Goal: Complete application form: Complete application form

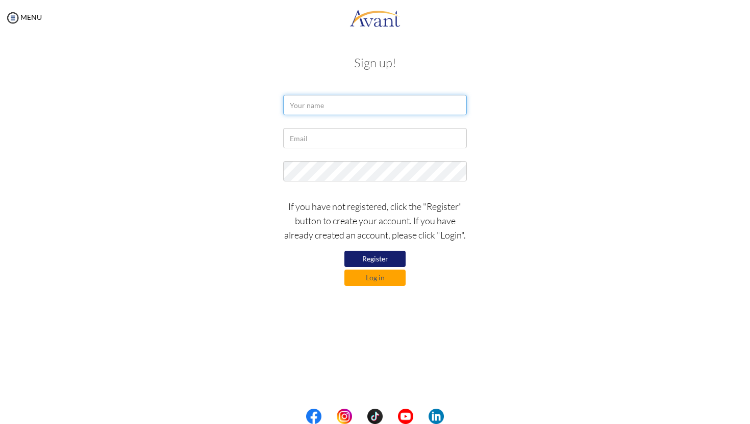
click at [314, 110] on input "text" at bounding box center [375, 105] width 184 height 20
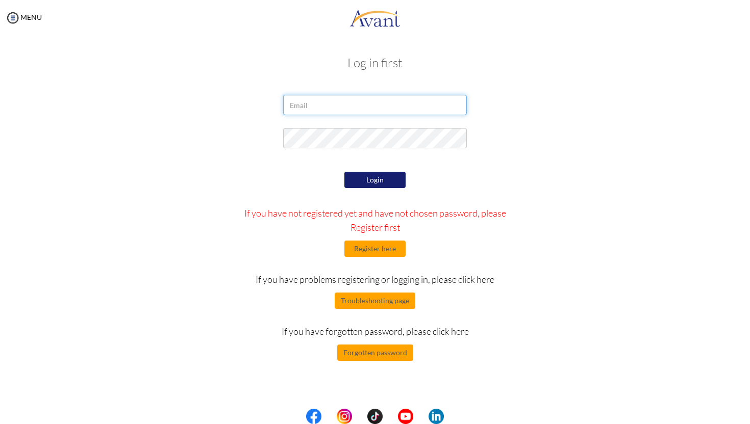
click at [308, 104] on input "email" at bounding box center [375, 105] width 184 height 20
click at [308, 106] on input "email" at bounding box center [375, 105] width 184 height 20
type input "rizamaharjan007@gmail.com"
click at [381, 249] on button "Register here" at bounding box center [374, 249] width 61 height 16
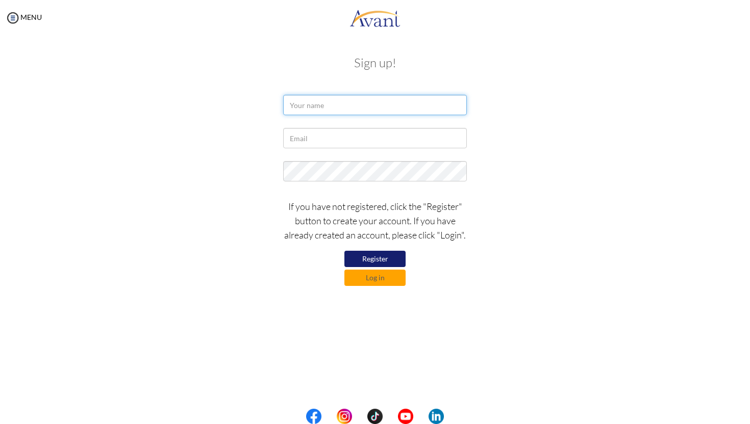
click at [329, 107] on input "text" at bounding box center [375, 105] width 184 height 20
type input "Riza Maharjan"
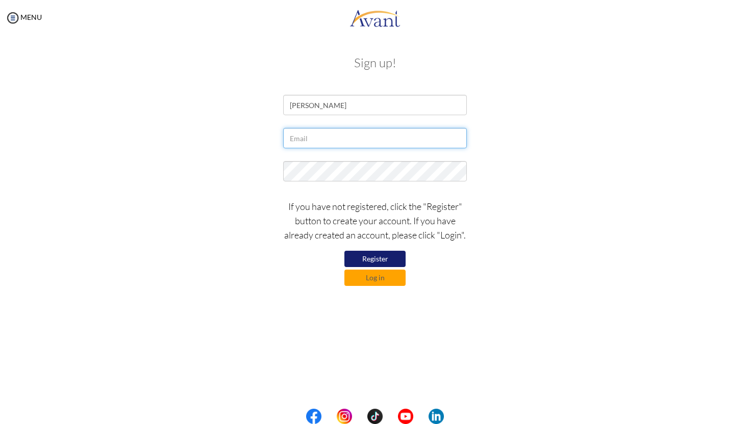
click at [332, 145] on input "text" at bounding box center [375, 138] width 184 height 20
type input "rizamaharjan007@gmail.com"
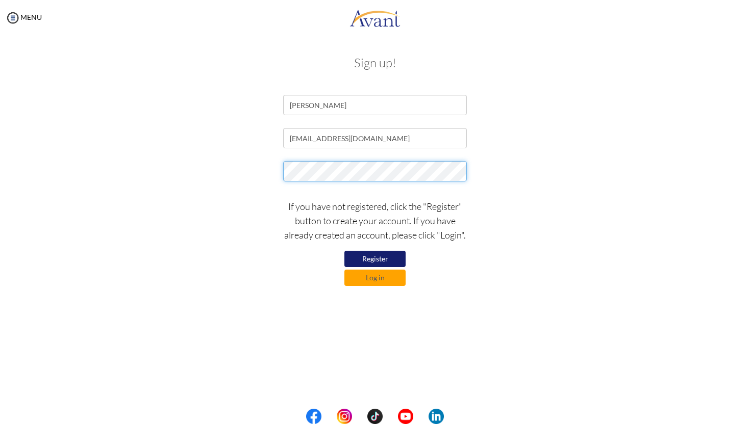
click at [279, 173] on div at bounding box center [374, 174] width 199 height 26
click at [366, 258] on button "Register" at bounding box center [374, 259] width 61 height 16
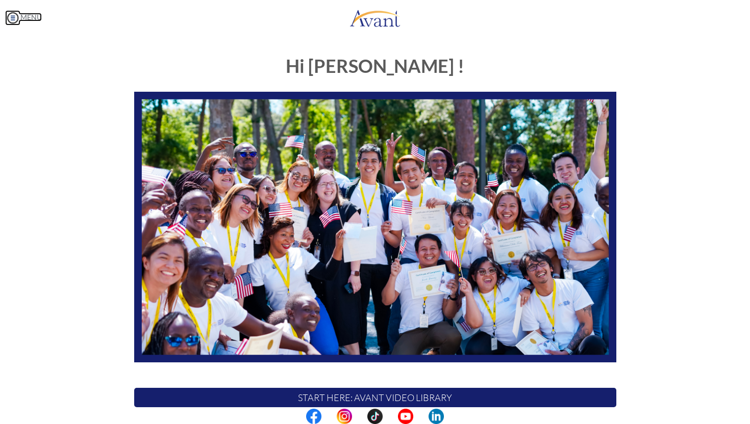
click at [10, 15] on img at bounding box center [12, 17] width 15 height 15
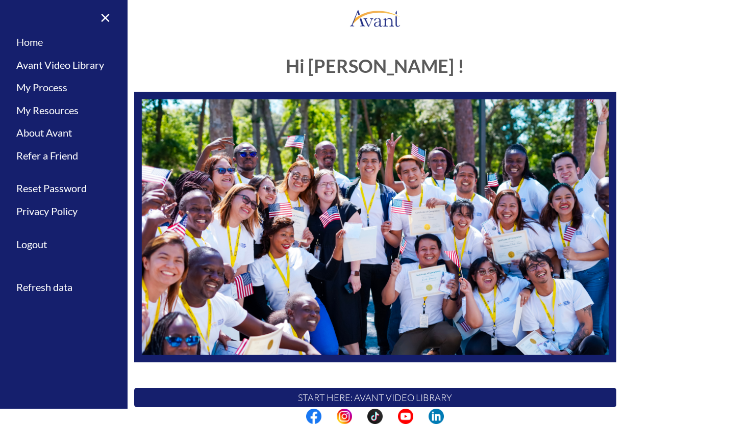
click at [33, 43] on link "Home" at bounding box center [64, 42] width 128 height 23
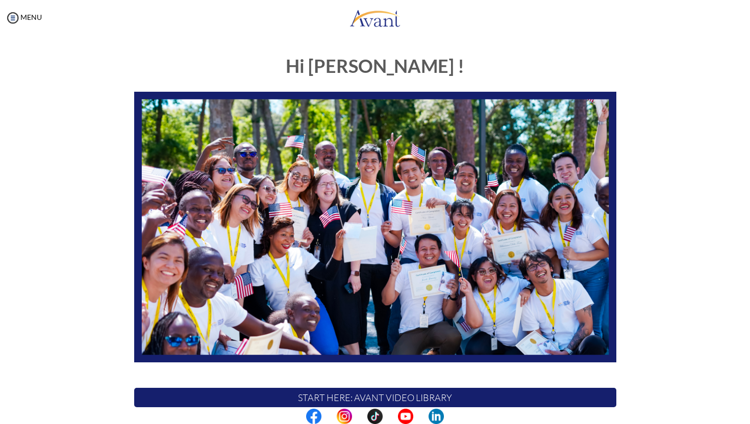
scroll to position [142, 0]
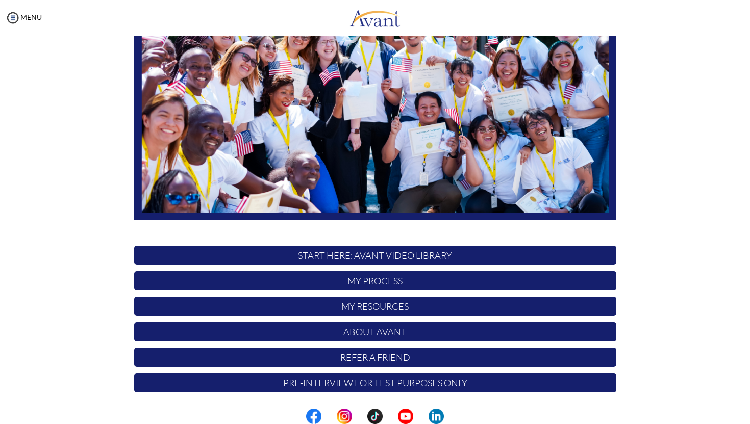
click at [358, 385] on p "Pre-Interview for test purposes only" at bounding box center [375, 382] width 482 height 19
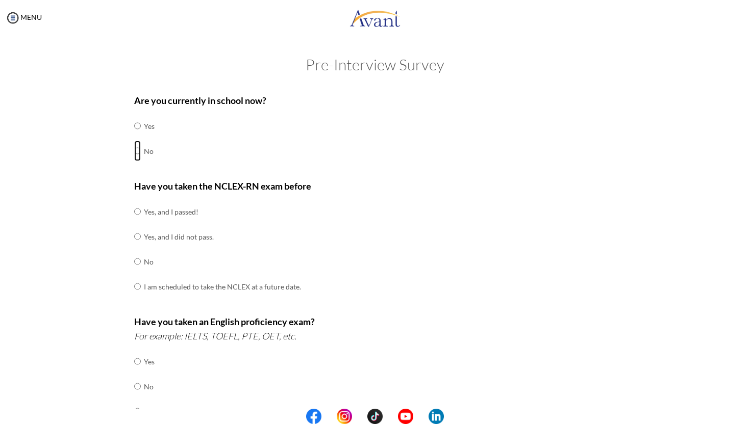
click at [135, 136] on input "radio" at bounding box center [137, 126] width 7 height 20
radio input "true"
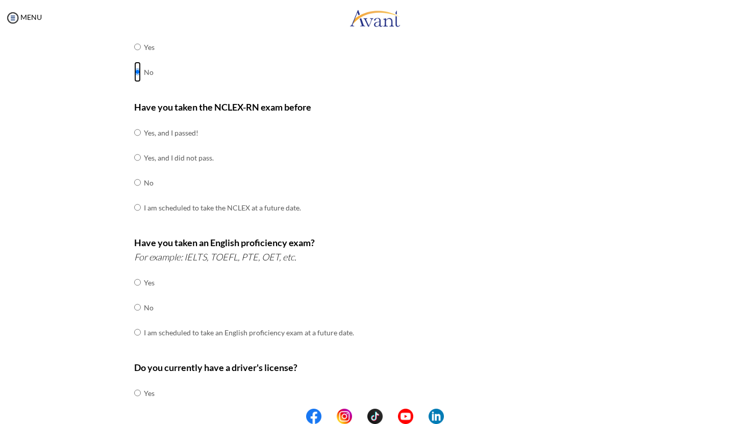
scroll to position [91, 0]
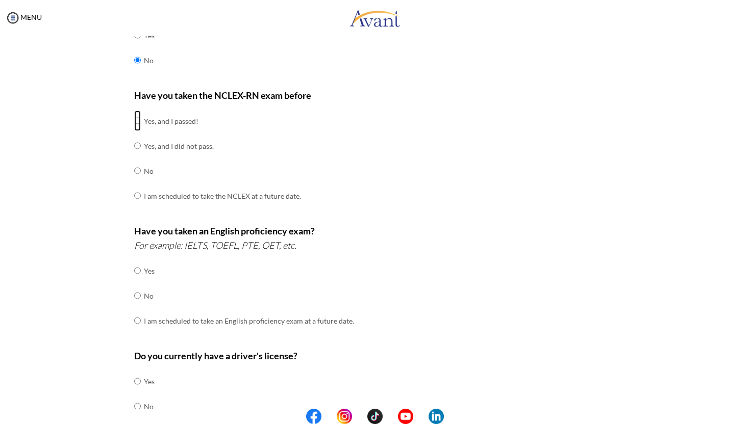
click at [135, 121] on input "radio" at bounding box center [137, 121] width 7 height 20
radio input "true"
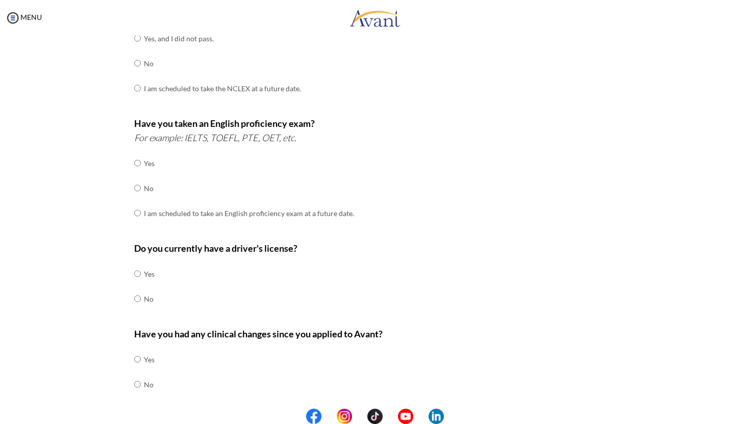
scroll to position [205, 0]
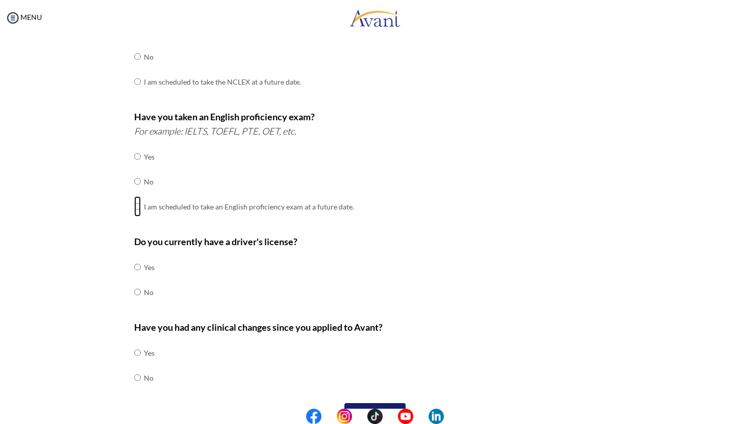
click at [135, 167] on input "radio" at bounding box center [137, 156] width 7 height 20
radio input "true"
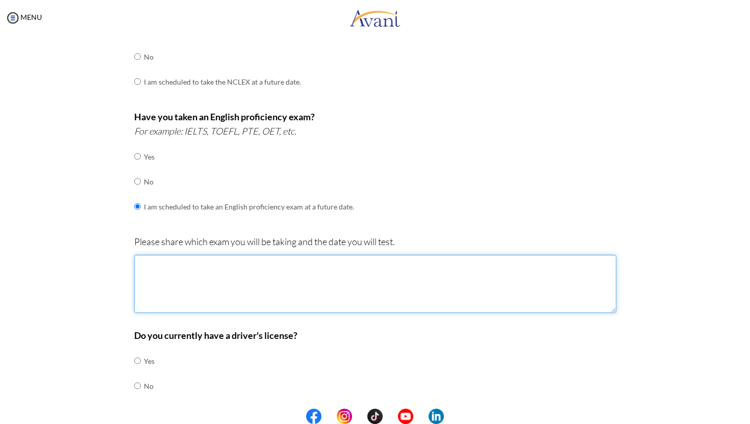
click at [190, 271] on textarea at bounding box center [375, 284] width 482 height 58
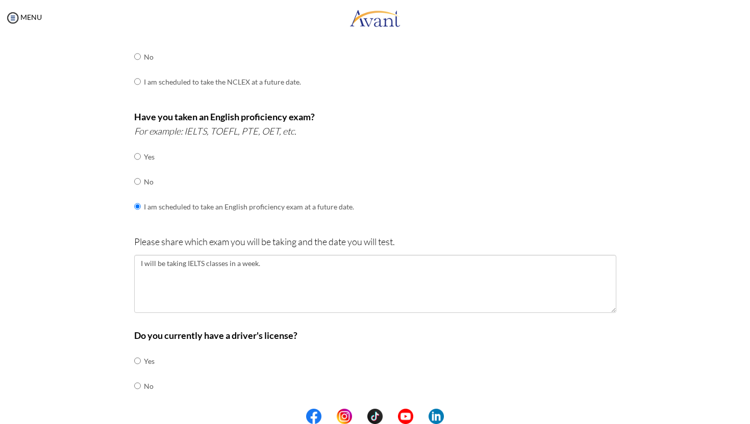
click at [83, 278] on div "Are you currently in school now? Yes No Have you taken the NCLEX-RN exam before…" at bounding box center [375, 199] width 597 height 633
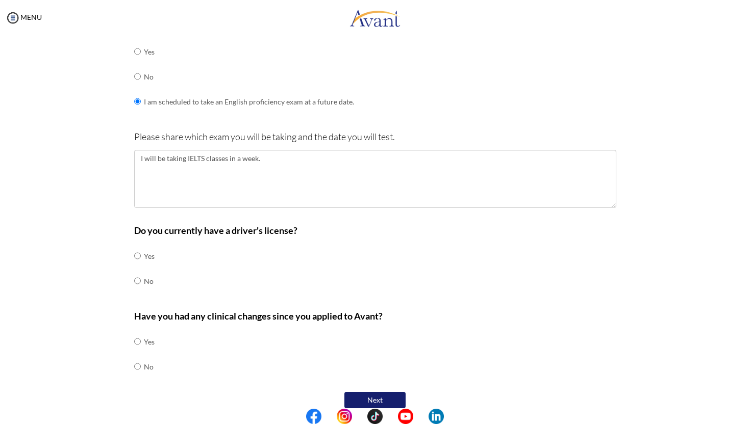
scroll to position [319, 0]
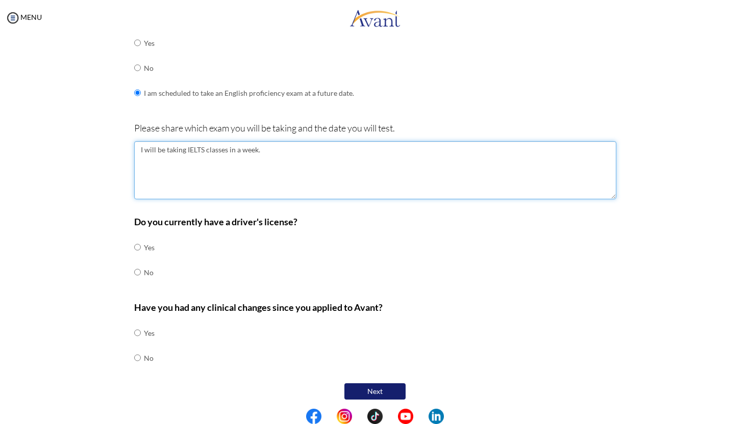
click at [177, 148] on textarea "I will be taking IELTS classes in a week." at bounding box center [375, 170] width 482 height 58
type textarea "I will be joining IELTS classes in a week."
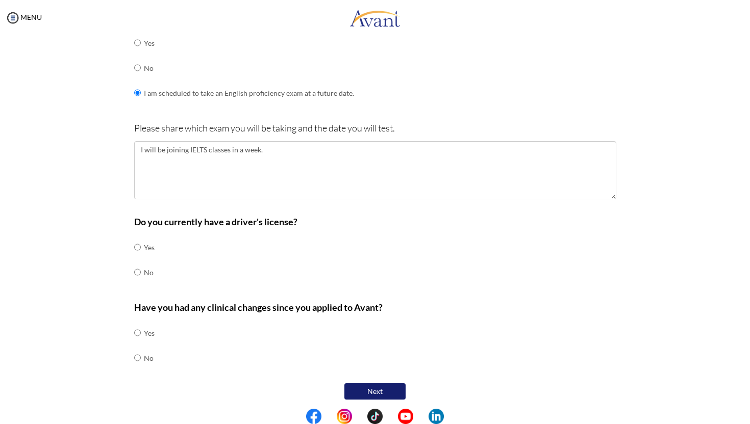
click at [90, 206] on div "Are you currently in school now? Yes No Have you taken the NCLEX-RN exam before…" at bounding box center [375, 85] width 597 height 633
click at [138, 258] on input "radio" at bounding box center [137, 247] width 7 height 20
radio input "true"
click at [135, 343] on input "radio" at bounding box center [137, 333] width 7 height 20
radio input "true"
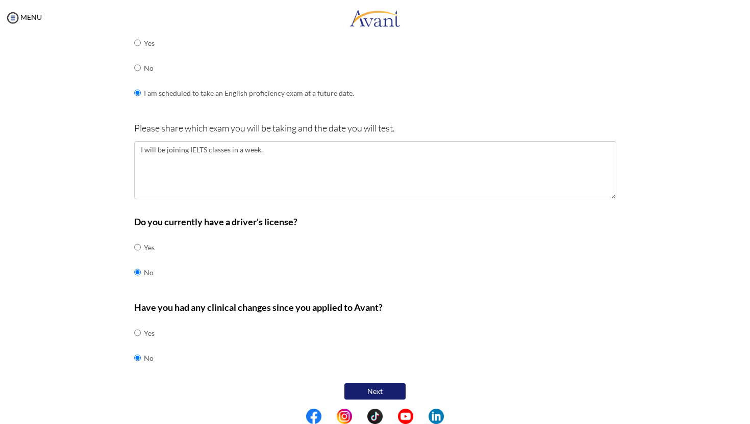
click at [376, 389] on button "Next" at bounding box center [374, 392] width 61 height 16
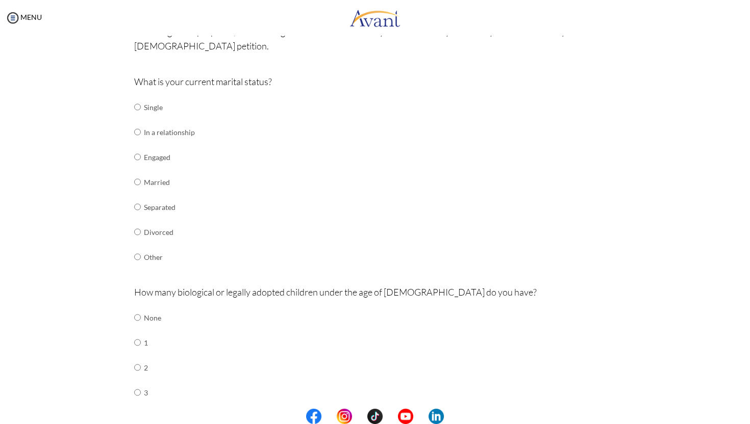
scroll to position [93, 0]
click at [138, 116] on input "radio" at bounding box center [137, 106] width 7 height 20
radio input "true"
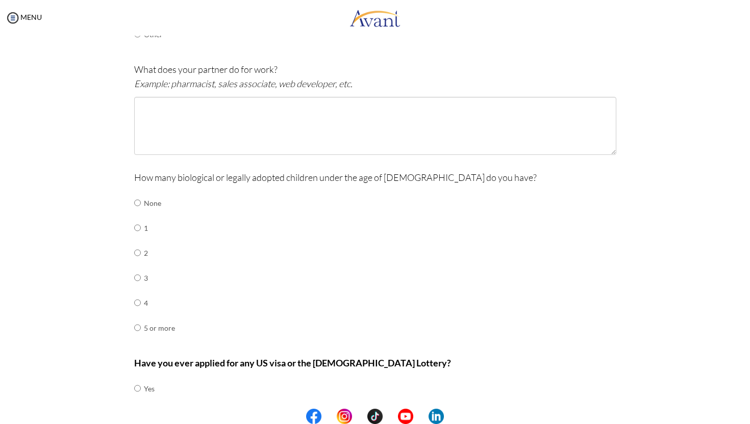
scroll to position [312, 0]
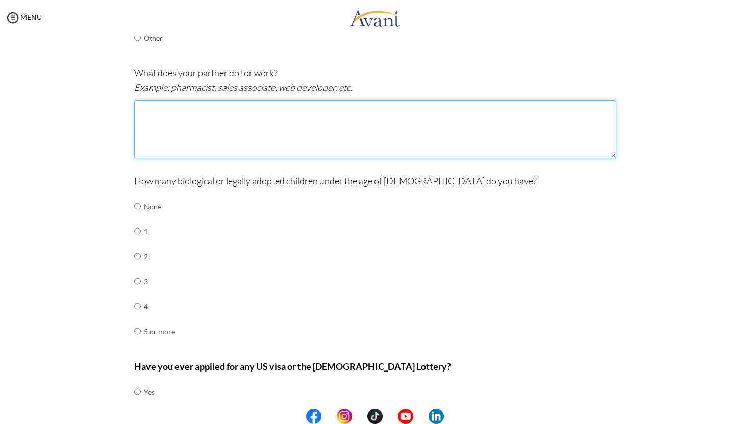
click at [164, 115] on textarea at bounding box center [375, 129] width 482 height 58
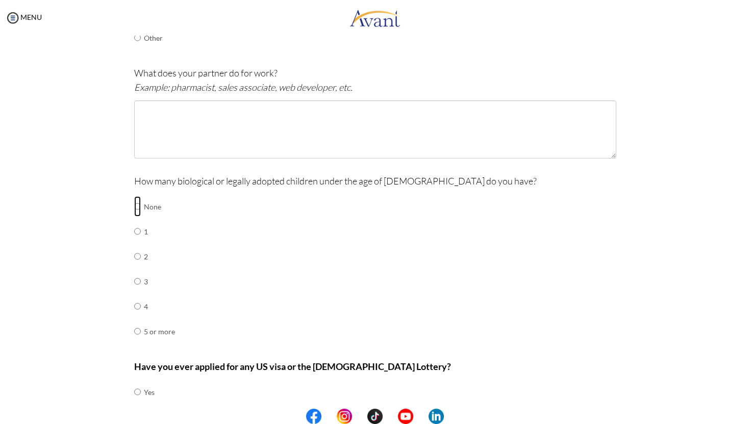
click at [139, 208] on input "radio" at bounding box center [137, 206] width 7 height 20
radio input "true"
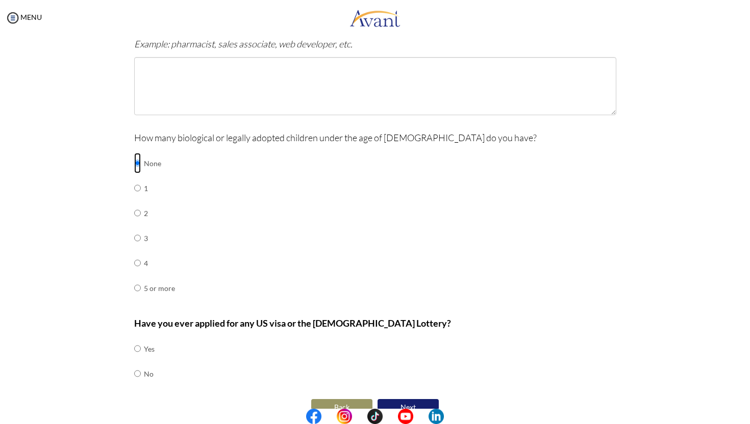
scroll to position [371, 0]
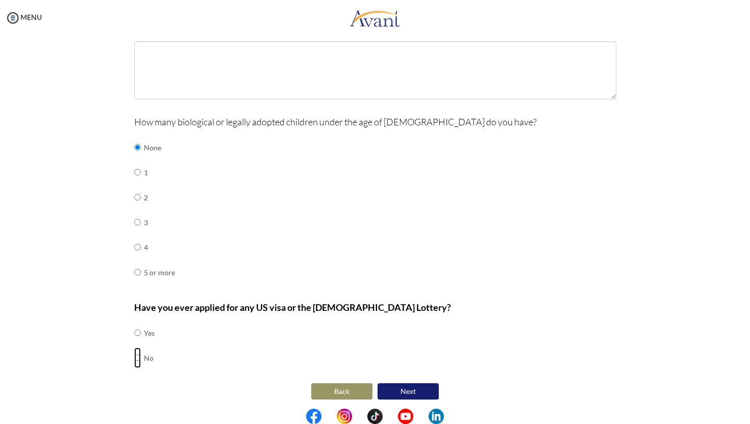
click at [138, 343] on input "radio" at bounding box center [137, 333] width 7 height 20
radio input "true"
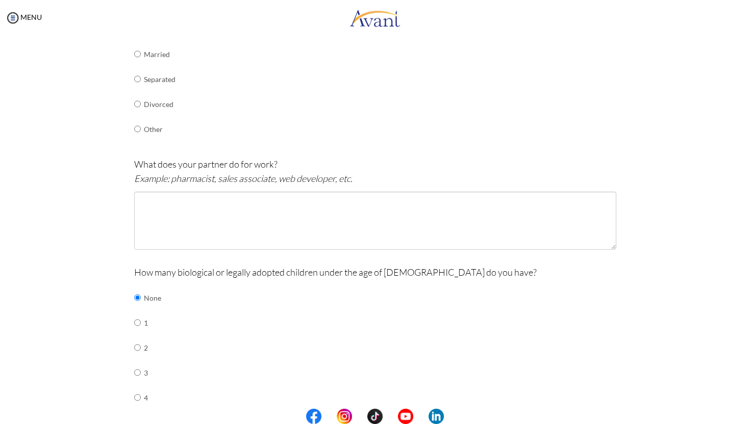
scroll to position [219, 0]
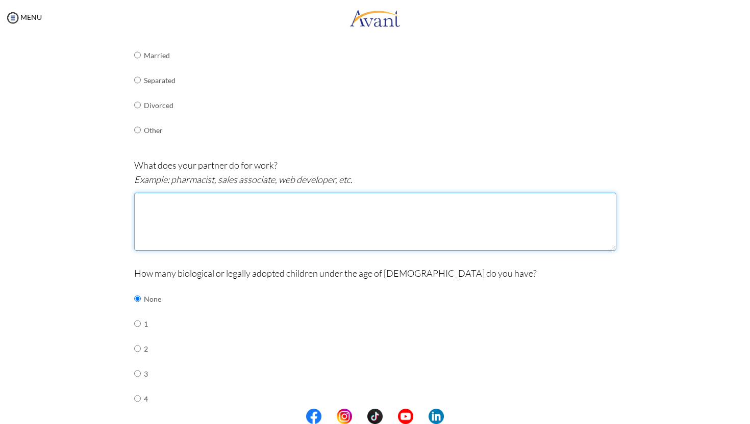
click at [168, 208] on textarea at bounding box center [375, 222] width 482 height 58
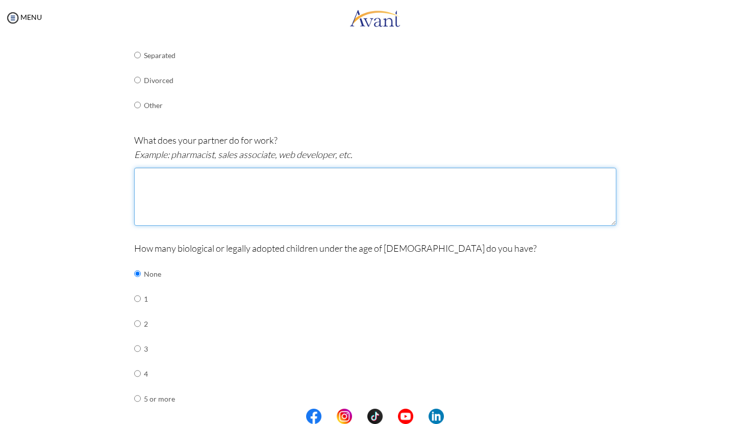
scroll to position [239, 0]
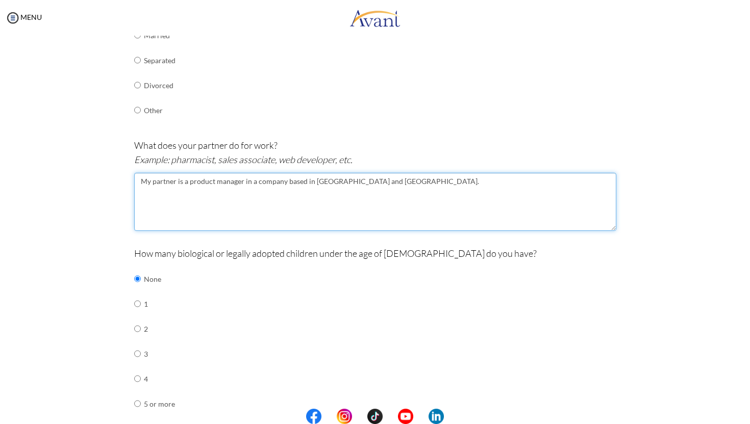
type textarea "My partner is a product manager in a company based in [GEOGRAPHIC_DATA] and [GE…"
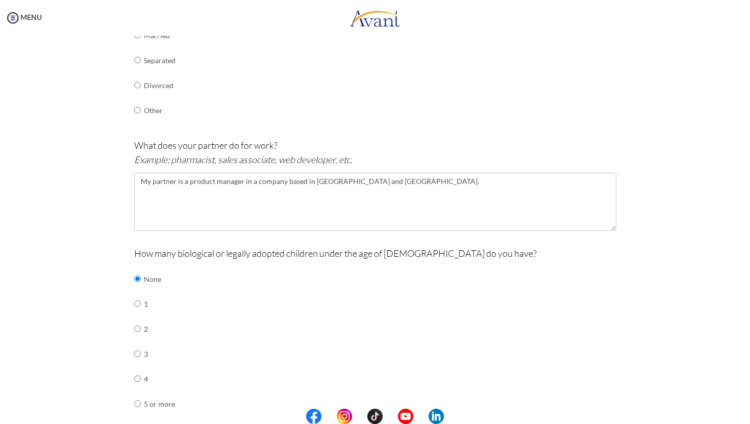
click at [83, 231] on div "Are you currently in school now? Yes No Have you taken the NCLEX-RN exam before…" at bounding box center [375, 191] width 597 height 685
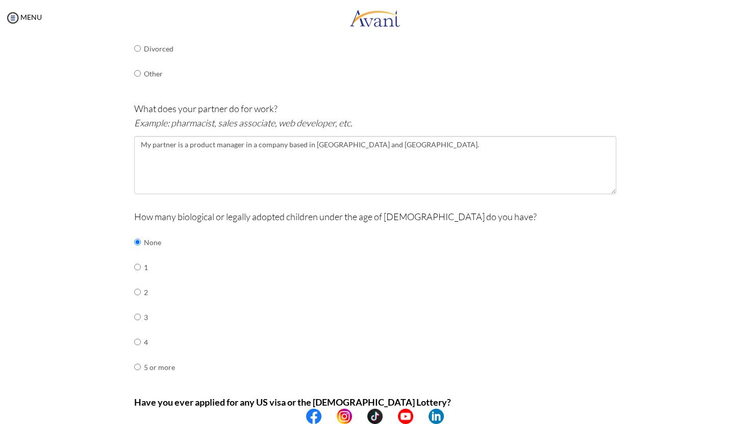
scroll to position [371, 0]
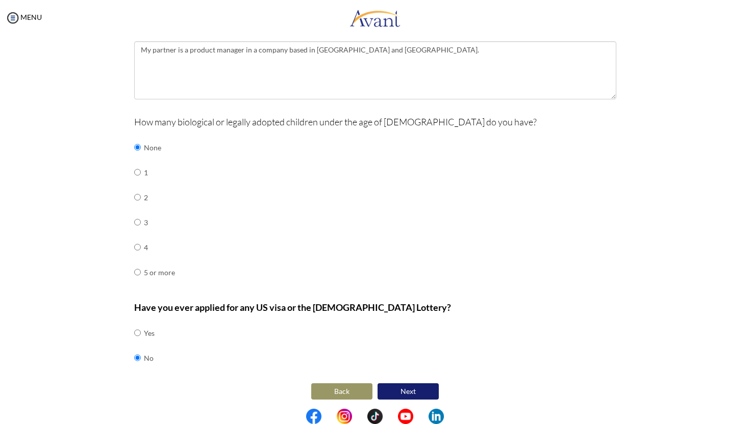
click at [411, 387] on button "Next" at bounding box center [407, 392] width 61 height 16
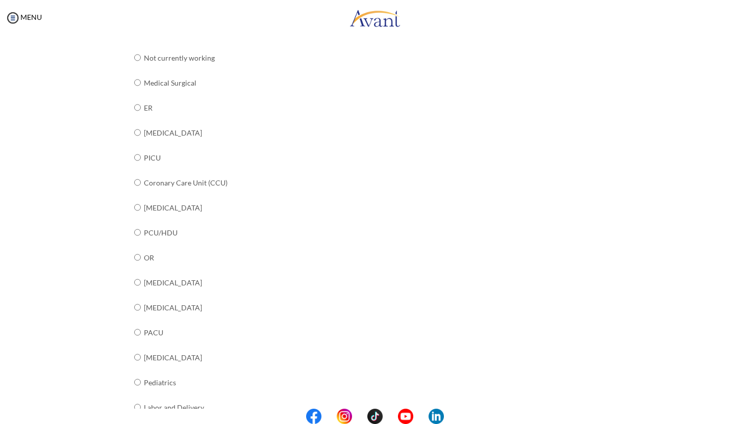
scroll to position [140, 0]
click at [136, 65] on input "radio" at bounding box center [137, 55] width 7 height 20
radio input "true"
click at [137, 65] on input "radio" at bounding box center [137, 55] width 7 height 20
radio input "true"
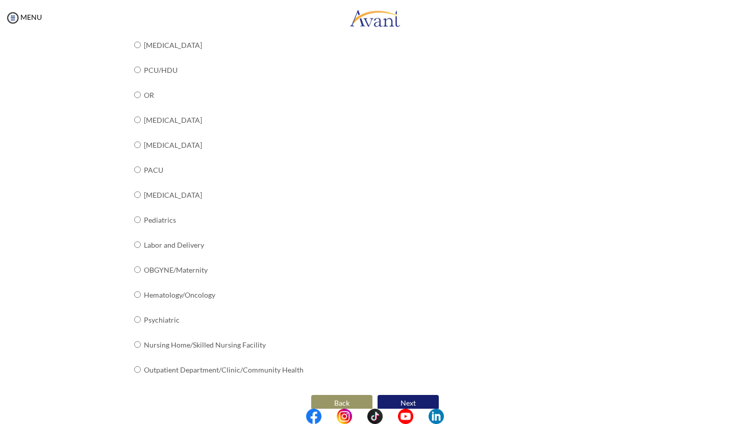
scroll to position [311, 0]
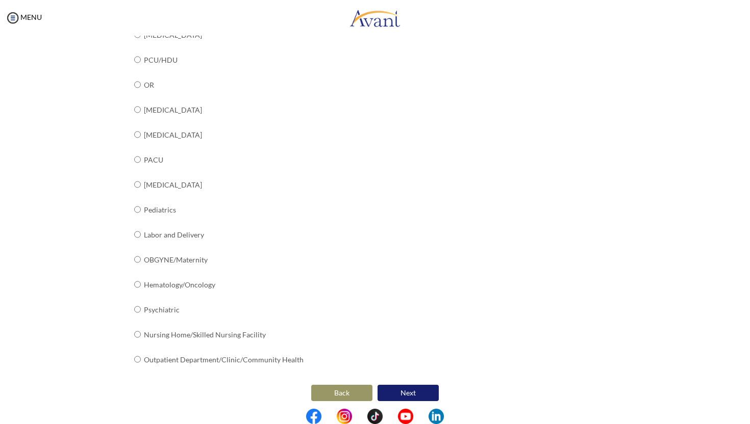
click at [419, 390] on button "Next" at bounding box center [407, 393] width 61 height 16
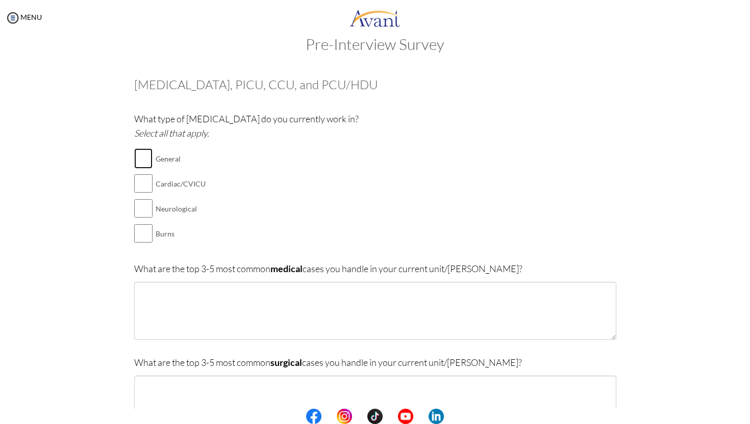
click at [135, 158] on input "checkbox" at bounding box center [143, 158] width 18 height 20
checkbox input "true"
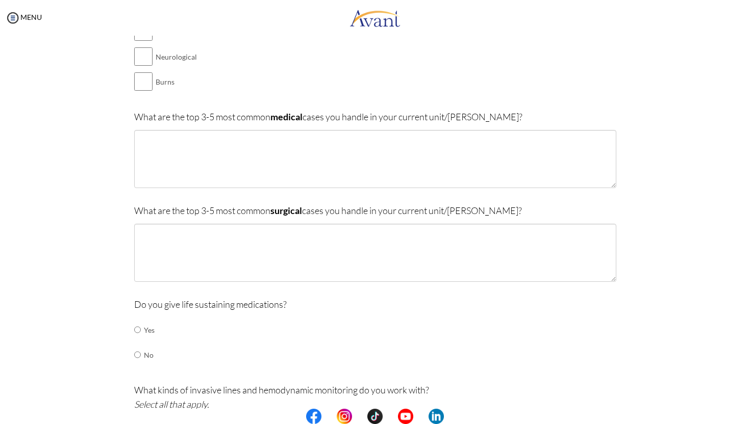
scroll to position [175, 0]
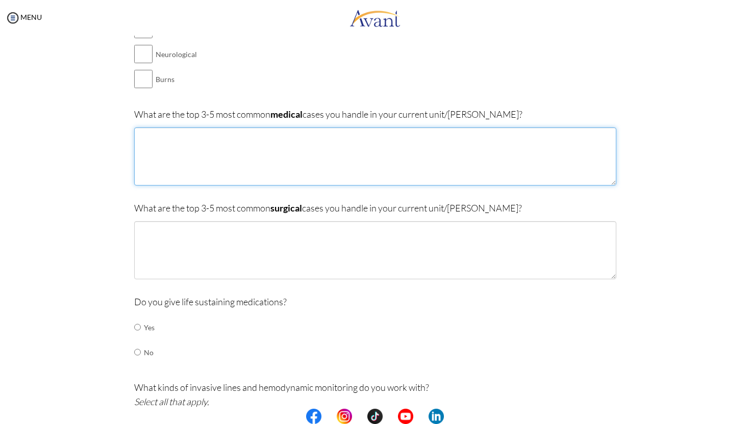
click at [242, 155] on textarea at bounding box center [375, 157] width 482 height 58
type textarea "- Alcohol withdrawl syndrome - ARDS -"
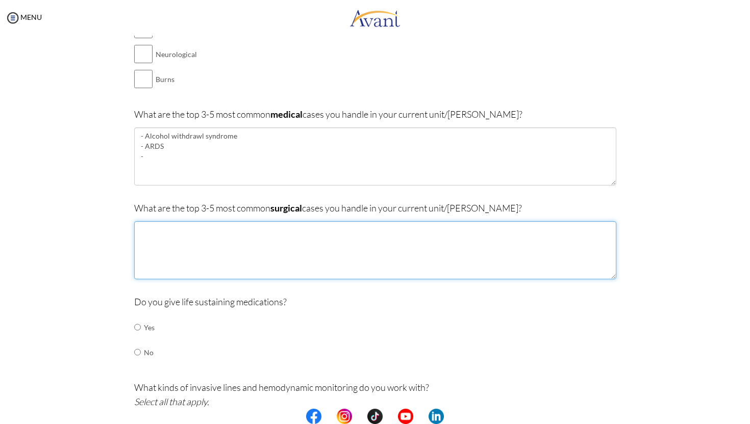
click at [226, 228] on textarea at bounding box center [375, 250] width 482 height 58
type textarea "- Whipples -"
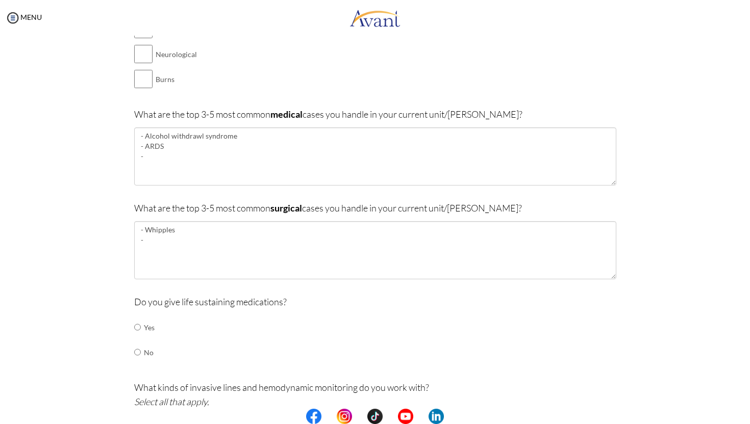
click at [153, 159] on textarea "- Alcohol withdrawl syndrome - ARDS -" at bounding box center [375, 157] width 482 height 58
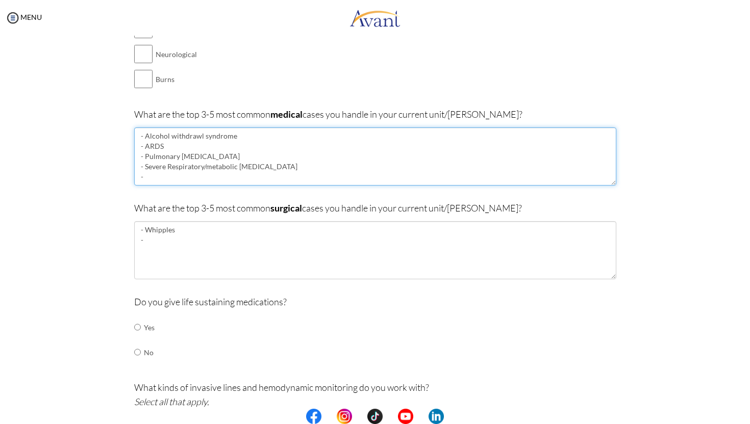
type textarea "- Alcohol withdrawl syndrome - ARDS - Pulmonary [MEDICAL_DATA] - Severe Respira…"
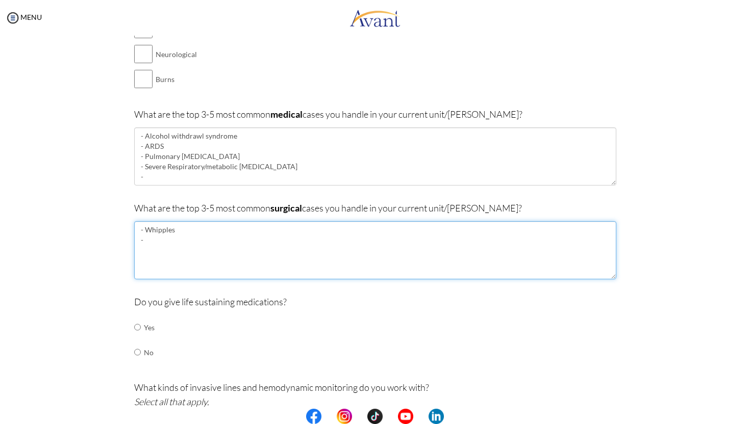
click at [159, 241] on textarea "- Whipples -" at bounding box center [375, 250] width 482 height 58
click at [181, 230] on textarea "- Whipples - Liver transplant - Renal transplant" at bounding box center [375, 250] width 482 height 58
type textarea "- Whipples - [MEDICAL_DATA] surgery - Liver transplant - Renal transplant"
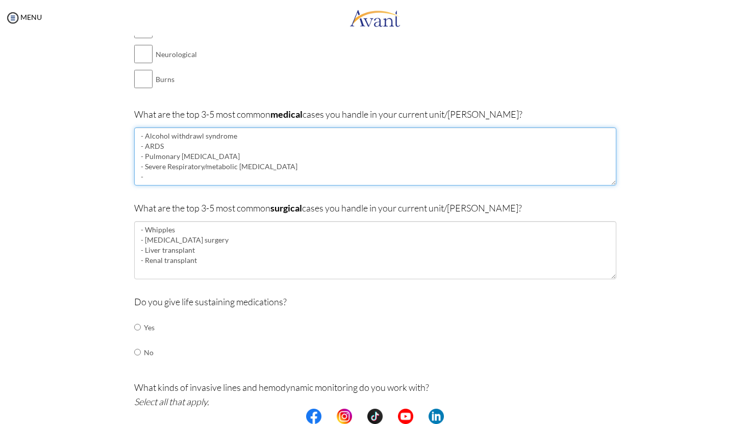
click at [174, 179] on textarea "- Alcohol withdrawl syndrome - ARDS - Pulmonary [MEDICAL_DATA] - Severe Respira…" at bounding box center [375, 157] width 482 height 58
type textarea "- Alcohol withdrawl syndrome - ARDS - Pulmonary [MEDICAL_DATA] - Severe Respira…"
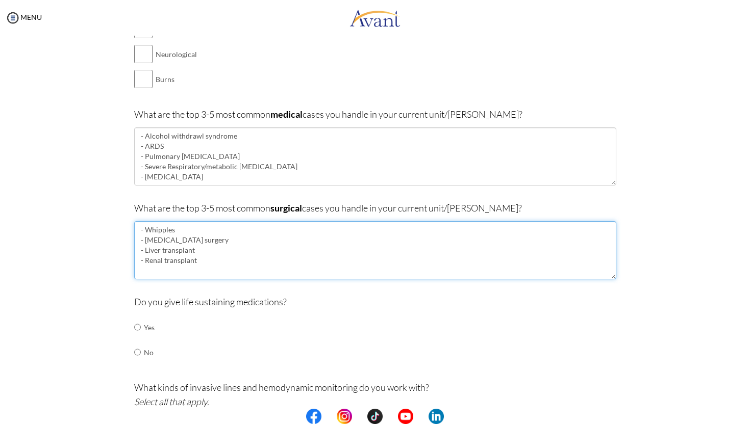
click at [202, 263] on textarea "- Whipples - [MEDICAL_DATA] surgery - Liver transplant - Renal transplant" at bounding box center [375, 250] width 482 height 58
click at [166, 271] on textarea "- Whipples - [MEDICAL_DATA] surgery - Liver transplant - Renal transplant - Mos…" at bounding box center [375, 250] width 482 height 58
click at [369, 265] on textarea "- Whipples - [MEDICAL_DATA] surgery - Liver transplant - Renal transplant - Mos…" at bounding box center [375, 250] width 482 height 58
type textarea "- Whipples - [MEDICAL_DATA] surgery - Liver transplant - Renal transplant - Mos…"
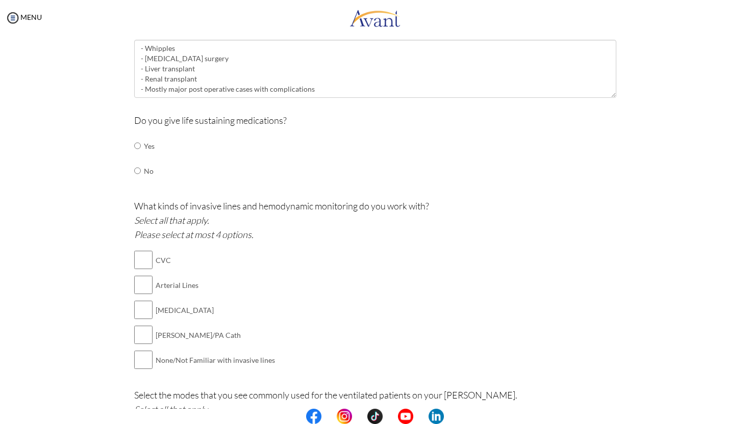
scroll to position [364, 0]
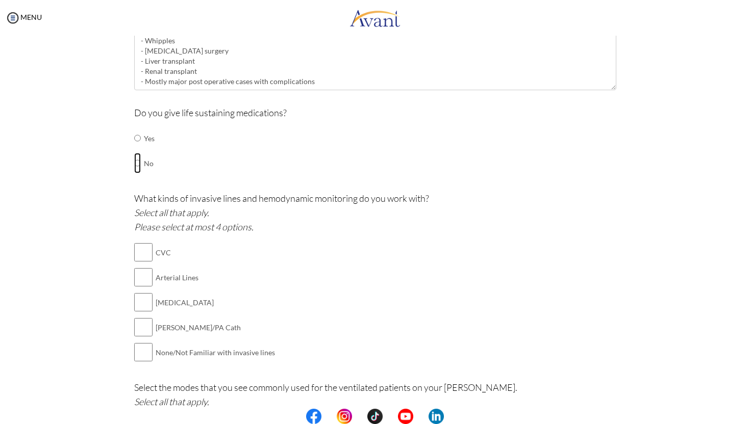
click at [137, 148] on input "radio" at bounding box center [137, 138] width 7 height 20
radio input "true"
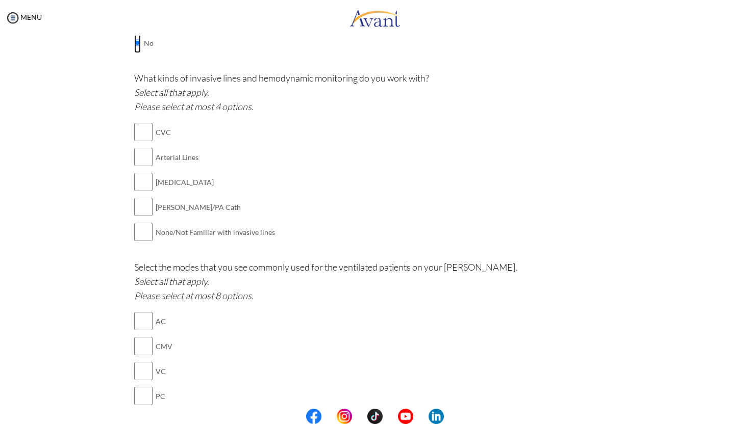
scroll to position [486, 0]
click at [143, 126] on input "checkbox" at bounding box center [143, 131] width 18 height 20
checkbox input "true"
click at [142, 154] on input "checkbox" at bounding box center [143, 156] width 18 height 20
checkbox input "true"
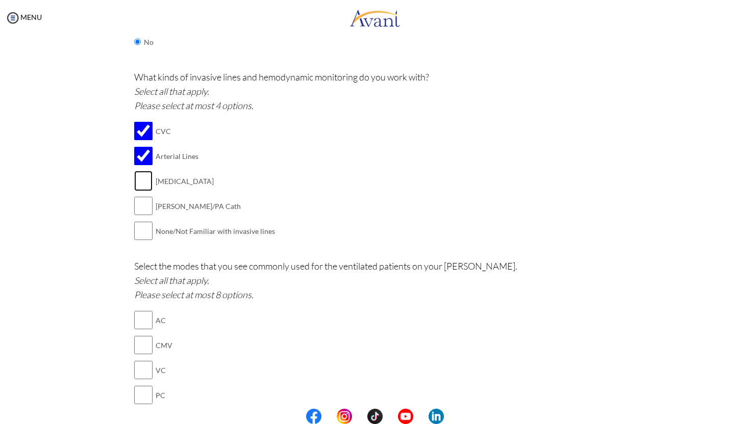
click at [143, 183] on input "checkbox" at bounding box center [143, 181] width 18 height 20
checkbox input "true"
drag, startPoint x: 157, startPoint y: 201, endPoint x: 221, endPoint y: 203, distance: 64.8
click at [221, 203] on td "[PERSON_NAME]/PA Cath" at bounding box center [215, 206] width 119 height 25
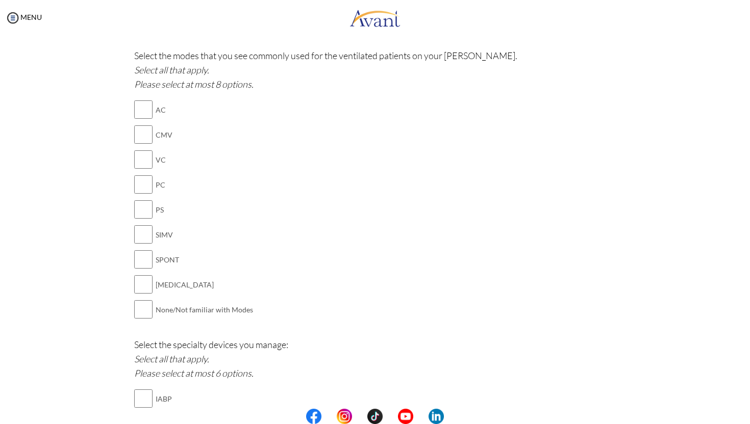
scroll to position [697, 0]
